Goal: Navigation & Orientation: Find specific page/section

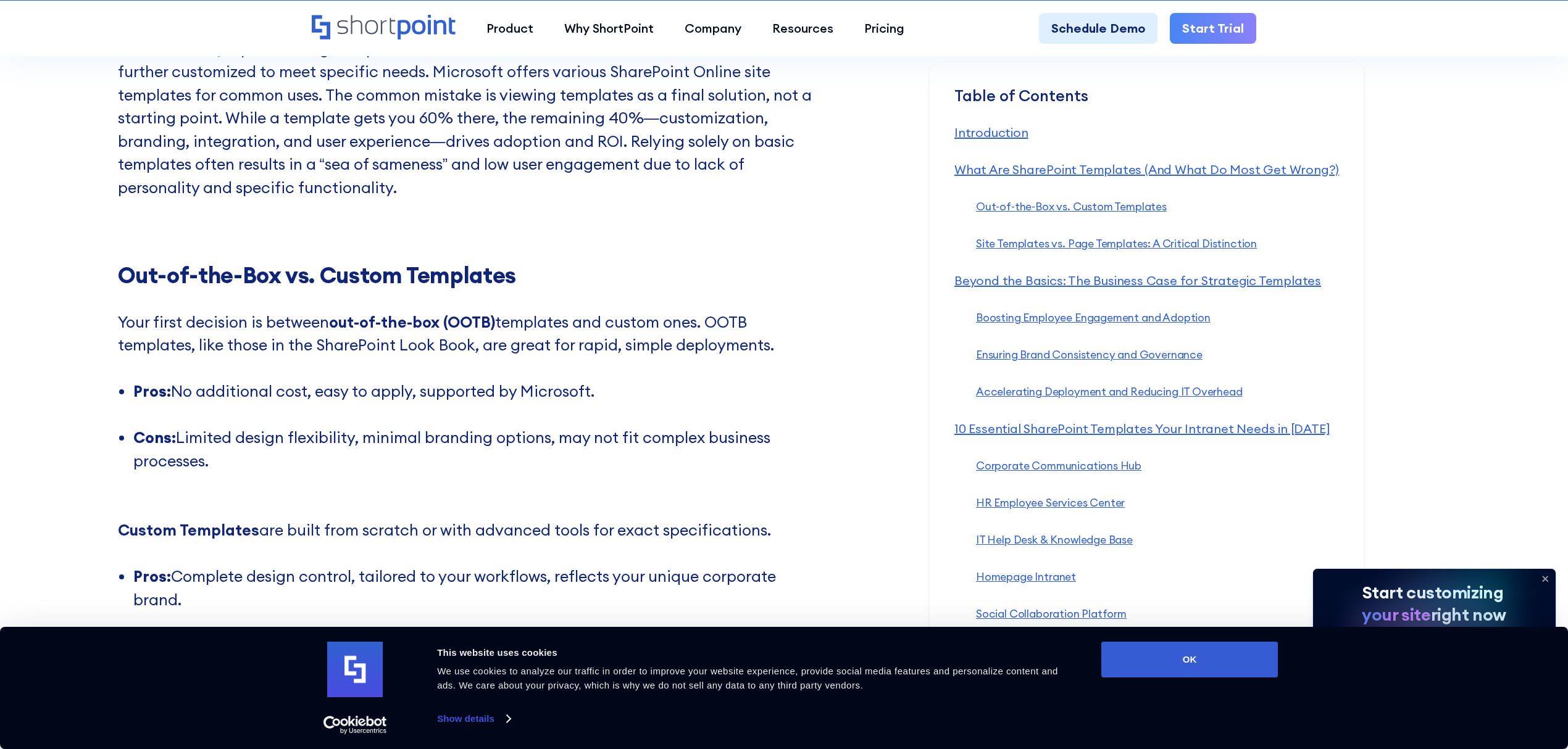
scroll to position [1826, 0]
click at [1547, 579] on icon at bounding box center [1545, 578] width 20 height 20
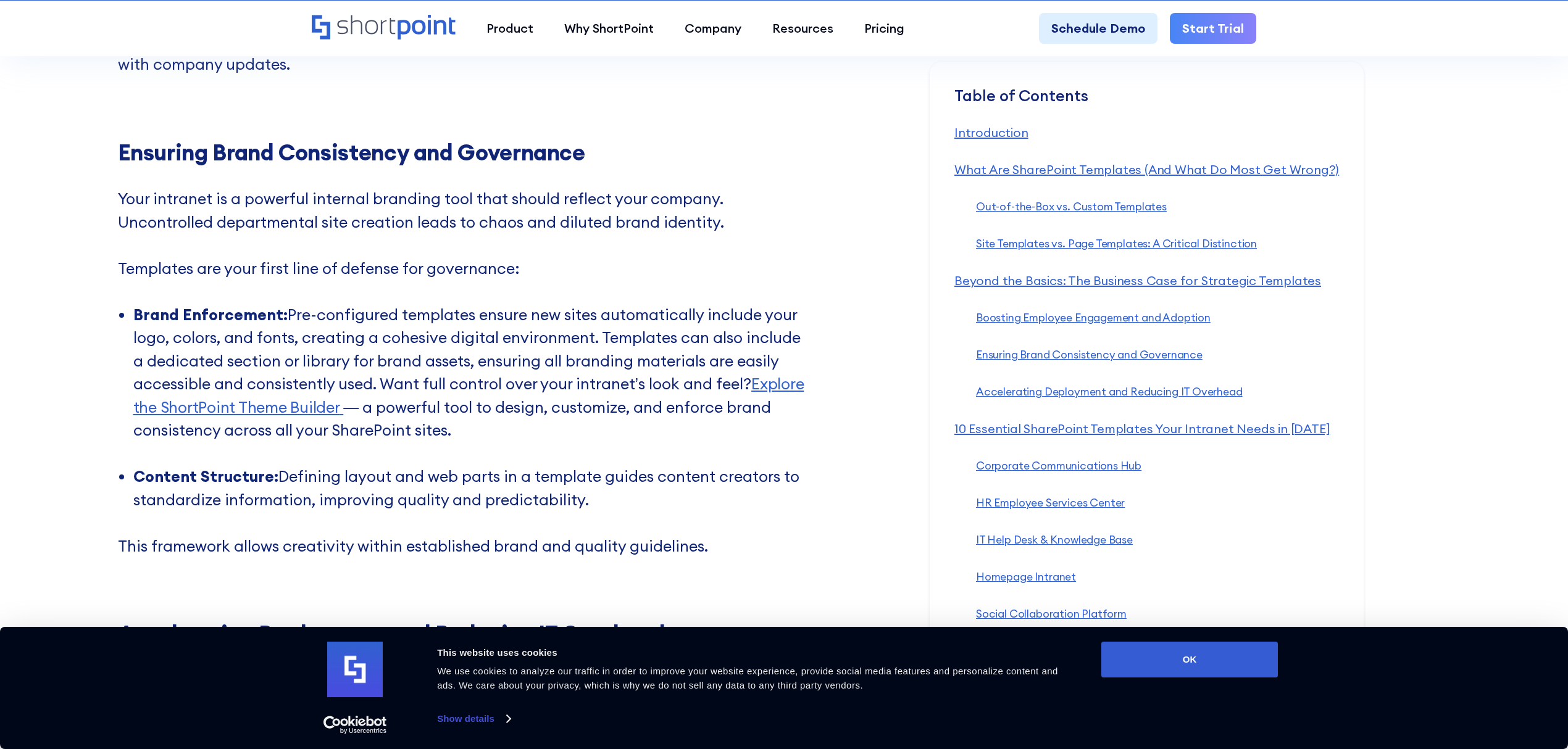
scroll to position [4908, 0]
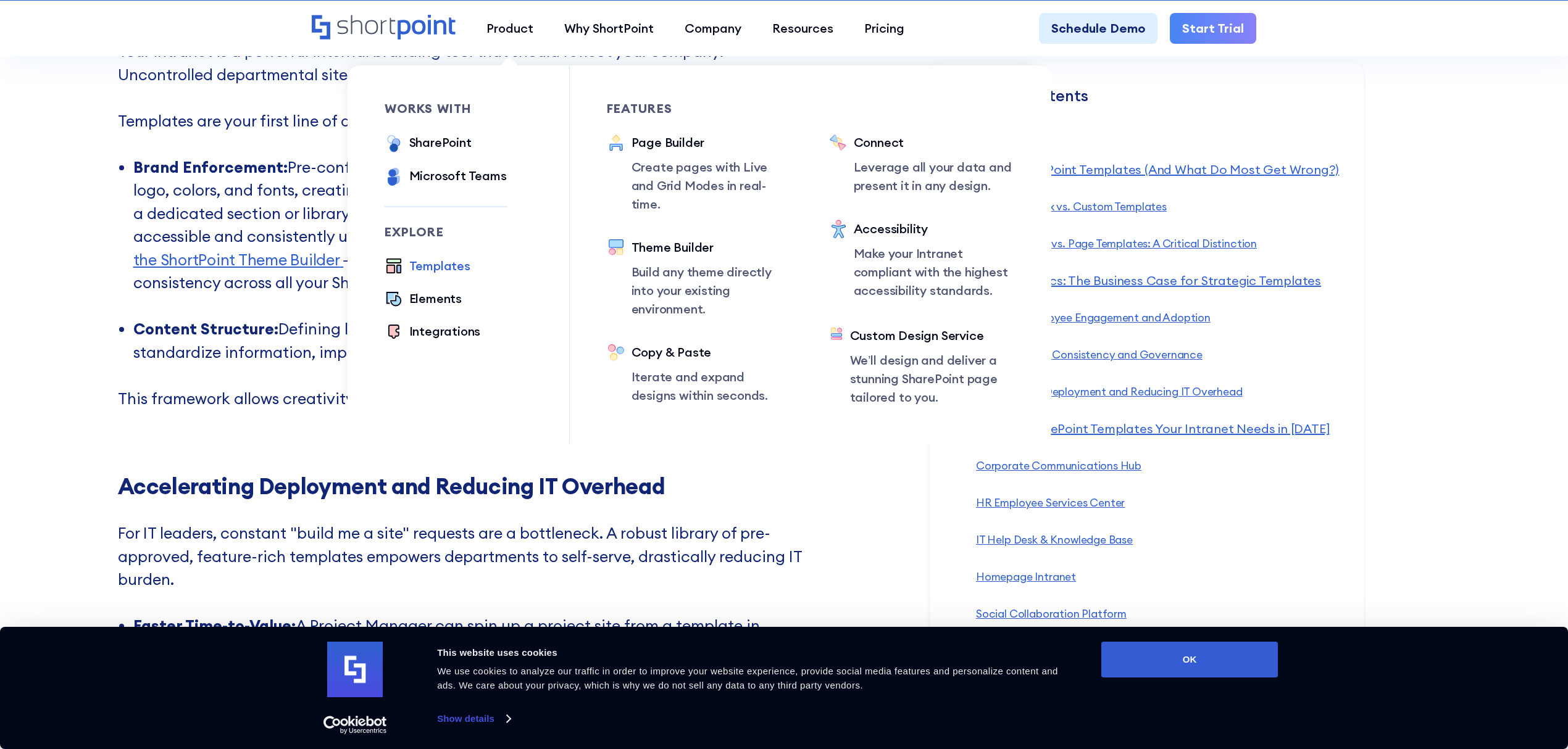
click at [415, 257] on div "Templates" at bounding box center [439, 266] width 61 height 18
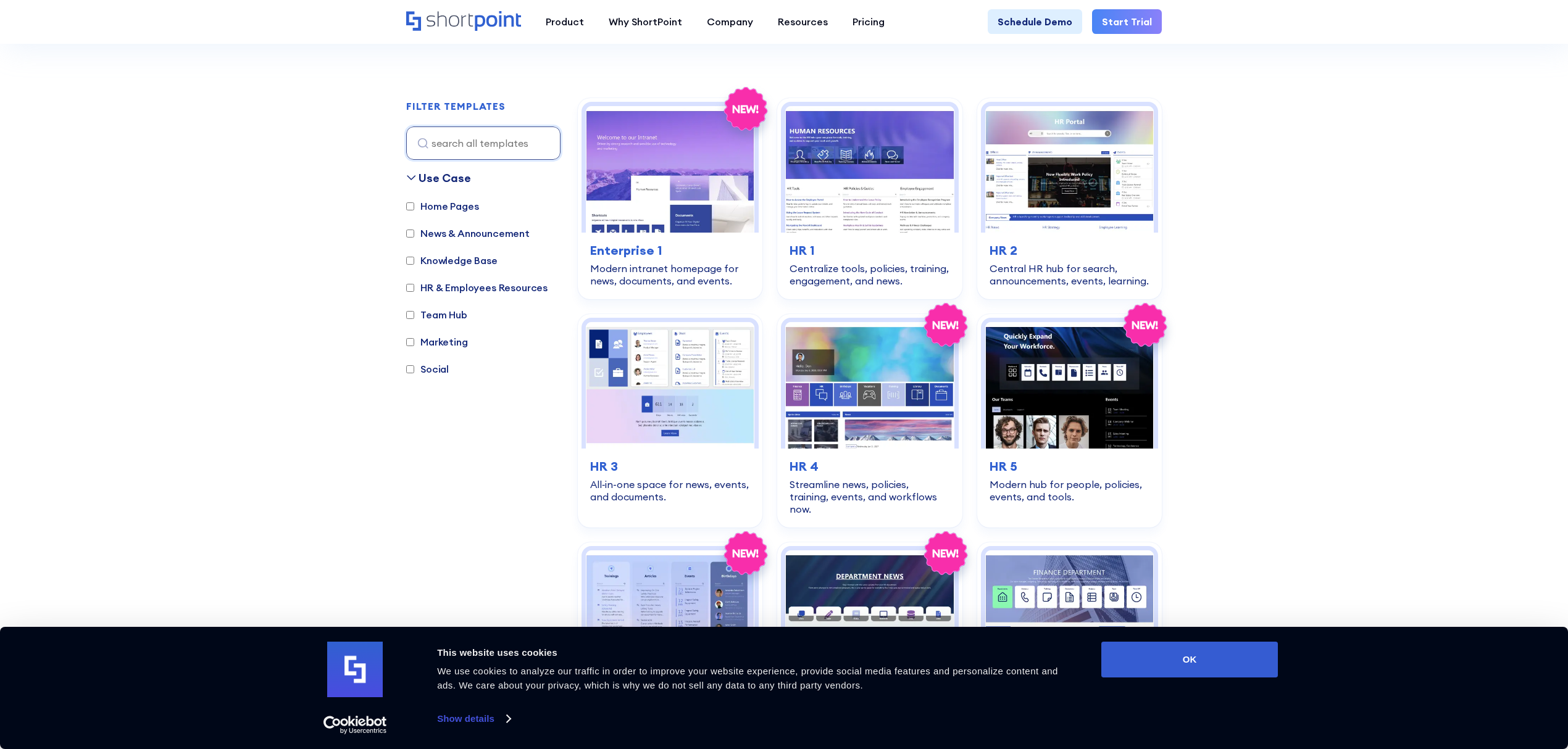
scroll to position [247, 0]
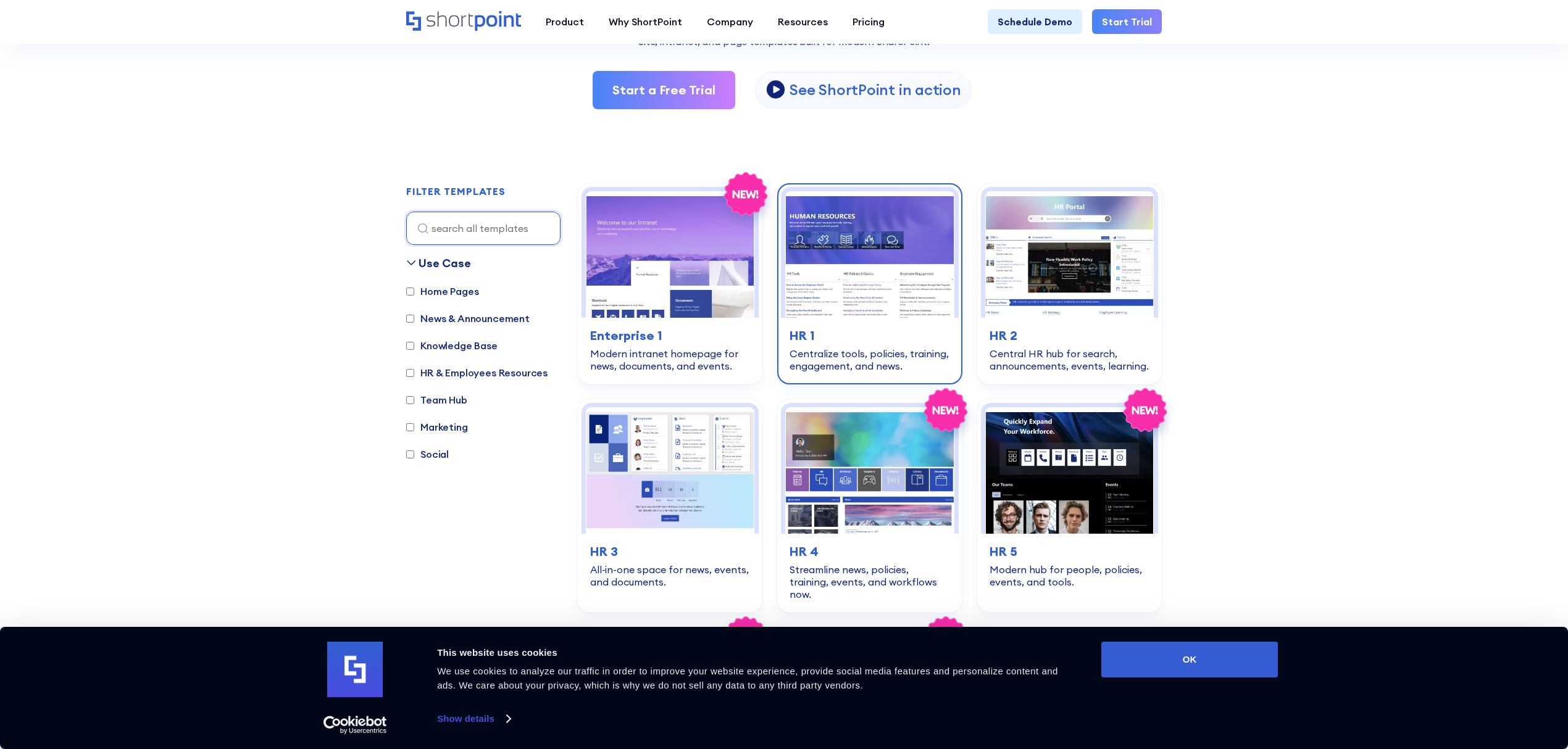
click at [886, 259] on img at bounding box center [869, 254] width 169 height 126
